Goal: Task Accomplishment & Management: Complete application form

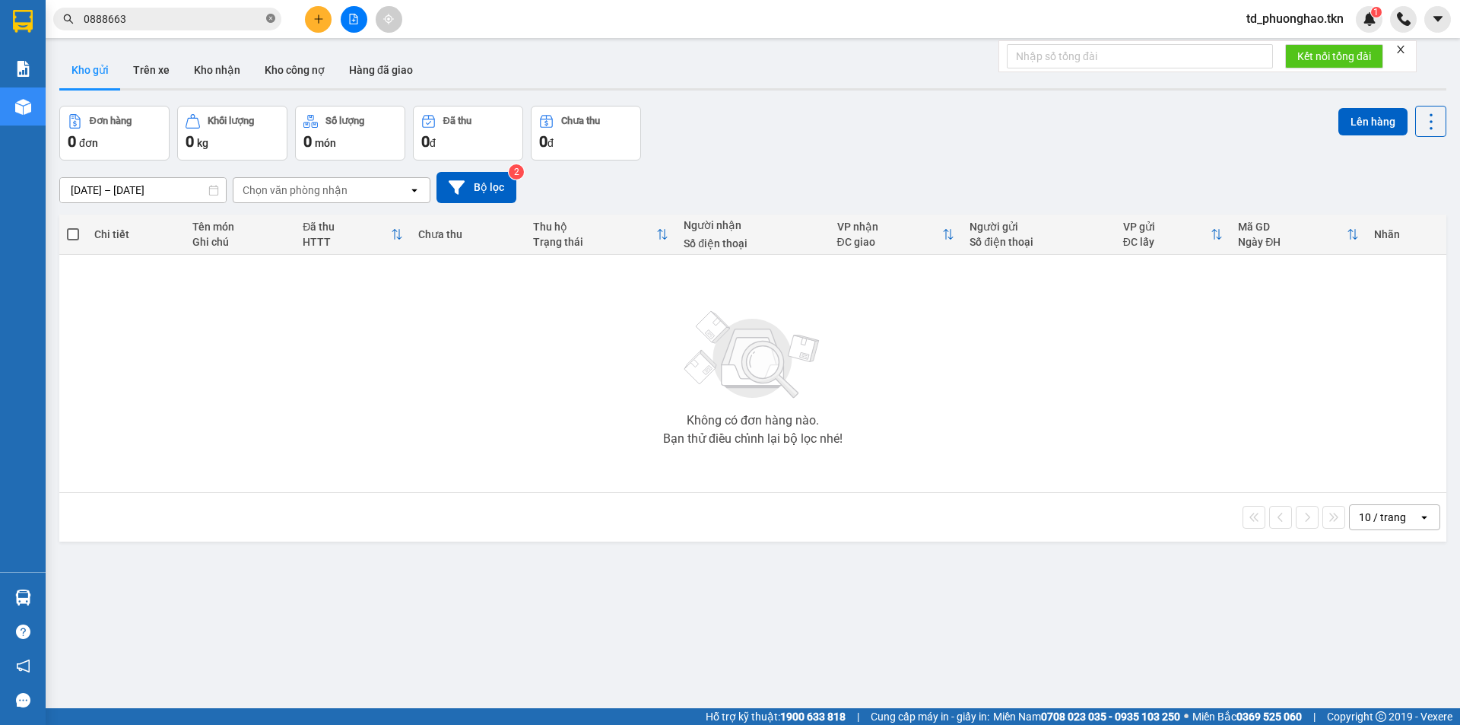
click at [270, 21] on icon "close-circle" at bounding box center [270, 18] width 9 height 9
paste input "0919542224"
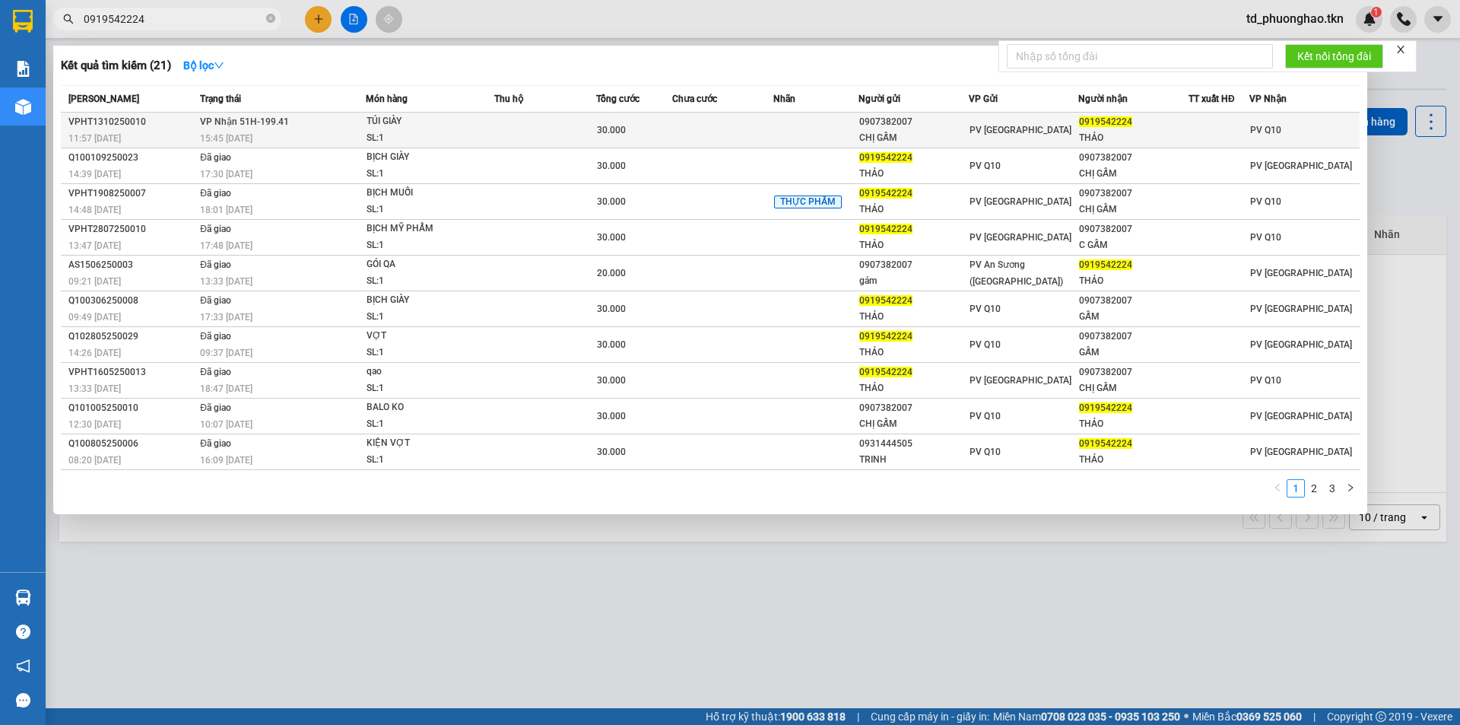
type input "0919542224"
click at [263, 125] on span "VP Nhận 51H-199.41" at bounding box center [244, 121] width 89 height 11
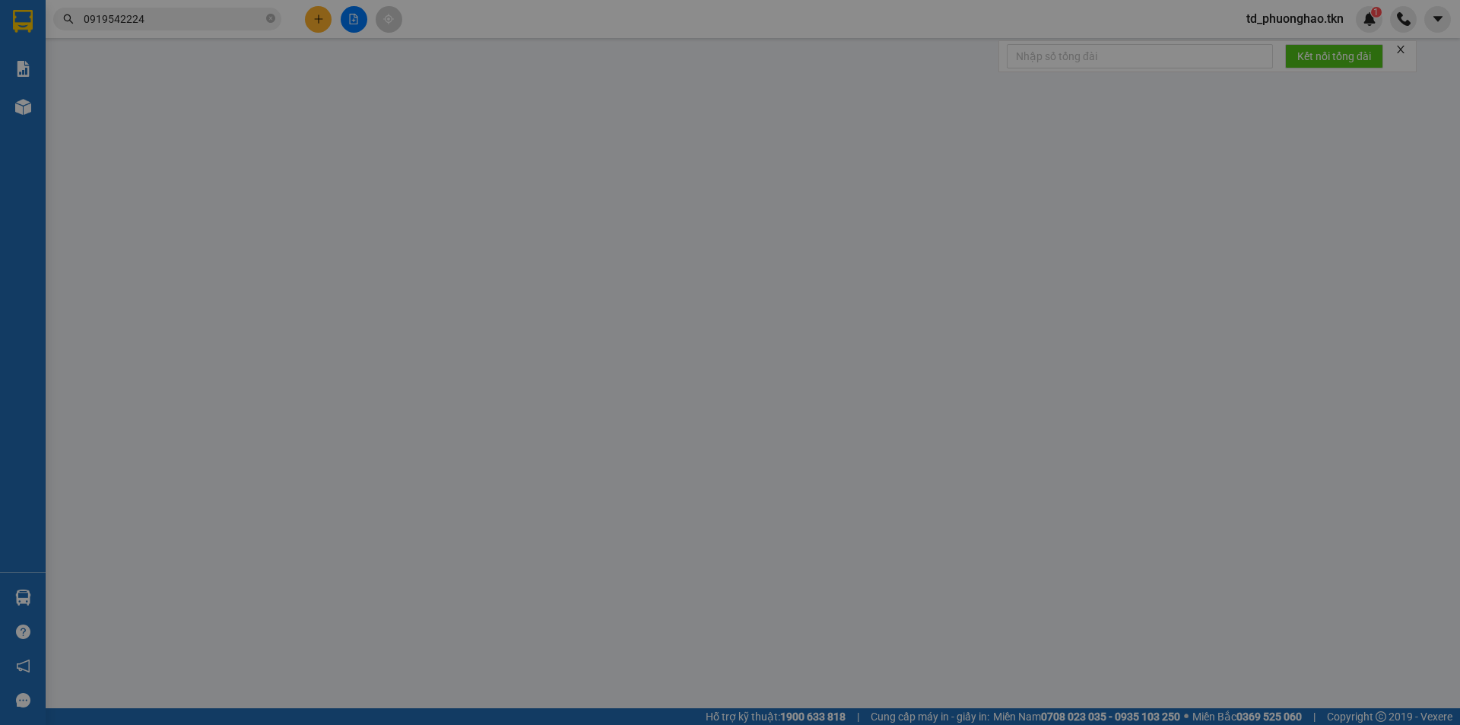
type input "0907382007"
type input "CHỊ GẤM"
type input "0919542224"
type input "THẢO"
type input "30.000"
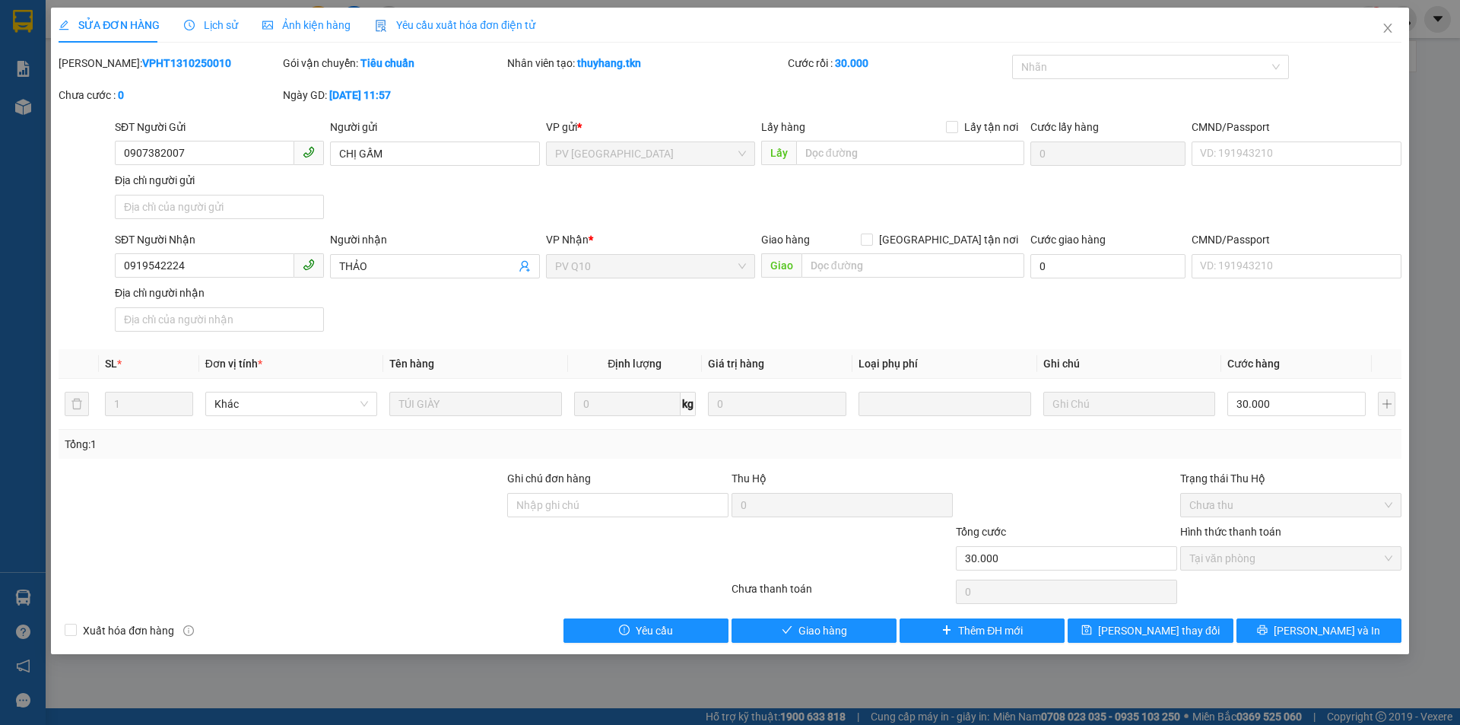
click at [216, 21] on span "Lịch sử" at bounding box center [211, 25] width 54 height 12
